Goal: Transaction & Acquisition: Purchase product/service

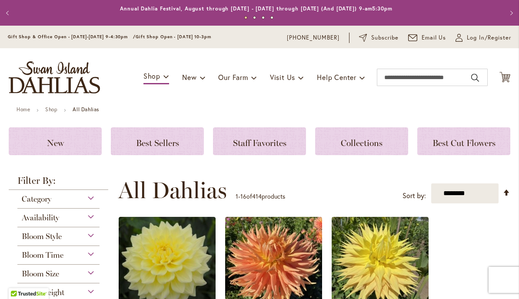
scroll to position [1216, 0]
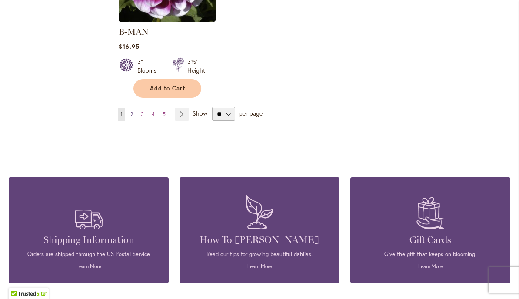
click at [130, 111] on span "2" at bounding box center [131, 114] width 3 height 7
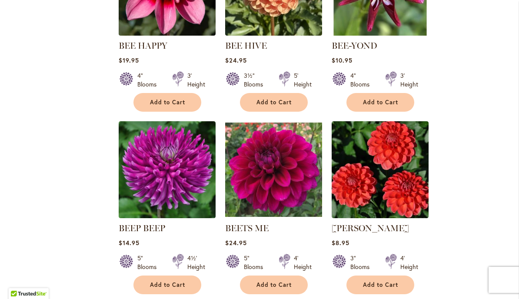
scroll to position [869, 0]
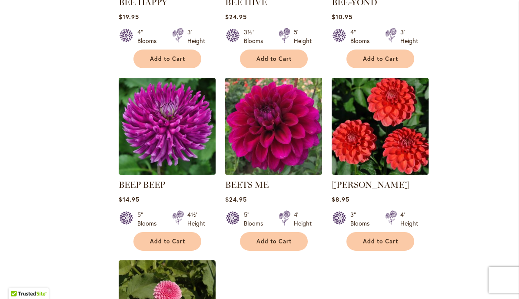
click at [306, 151] on img at bounding box center [273, 127] width 102 height 102
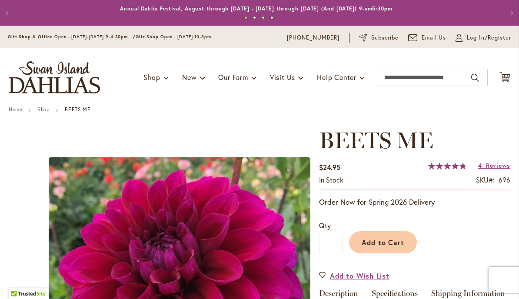
scroll to position [130, 0]
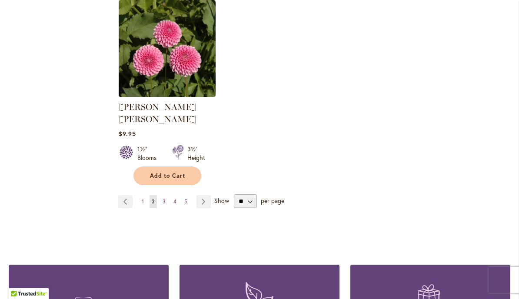
scroll to position [1129, 0]
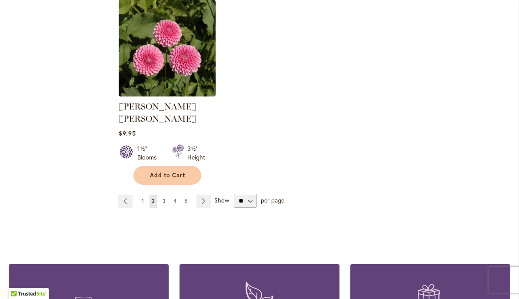
click at [162, 198] on span "3" at bounding box center [163, 201] width 3 height 7
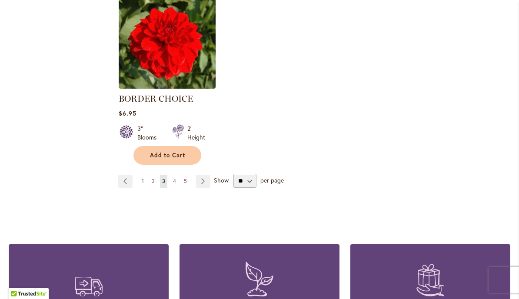
scroll to position [1173, 0]
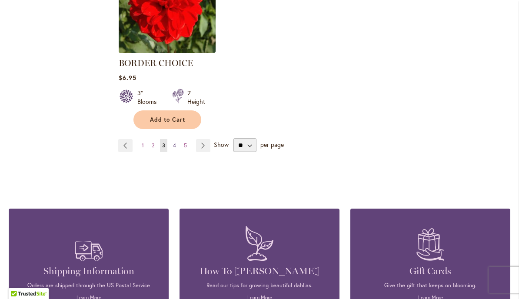
click at [173, 144] on span "4" at bounding box center [174, 145] width 3 height 7
